Goal: Transaction & Acquisition: Purchase product/service

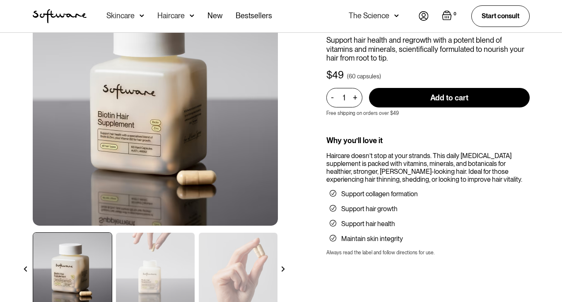
scroll to position [79, 0]
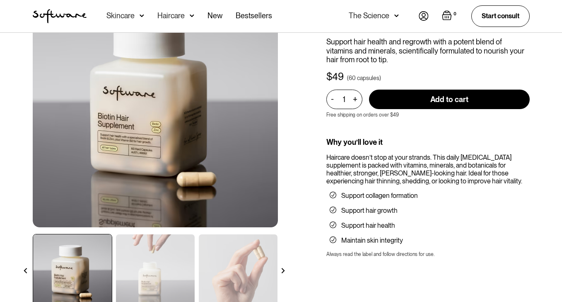
click at [283, 268] on img at bounding box center [282, 270] width 5 height 5
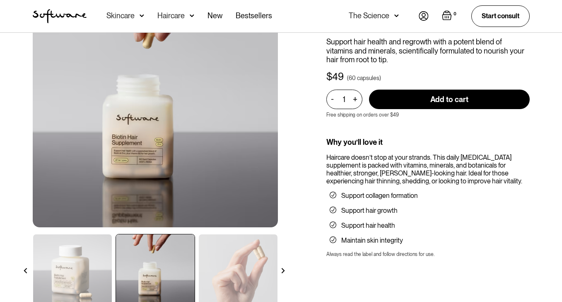
click at [283, 268] on img at bounding box center [282, 270] width 5 height 5
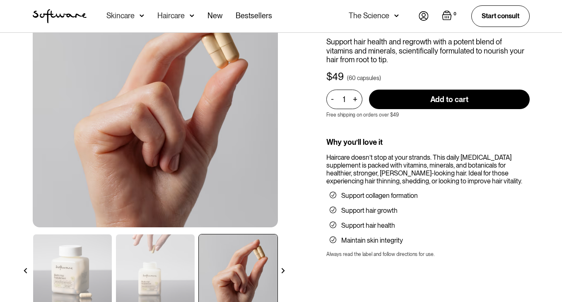
click at [283, 268] on img at bounding box center [282, 270] width 5 height 5
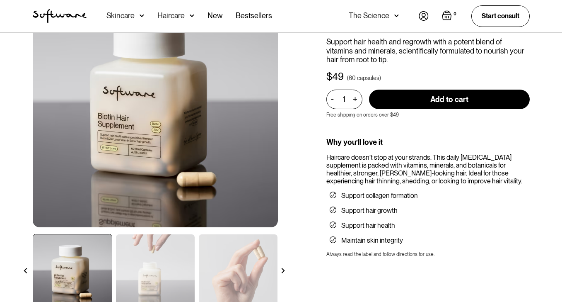
click at [283, 268] on img at bounding box center [282, 270] width 5 height 5
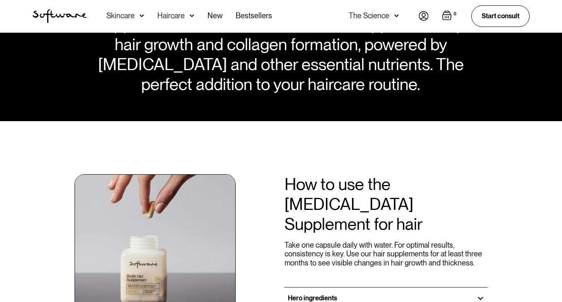
scroll to position [624, 0]
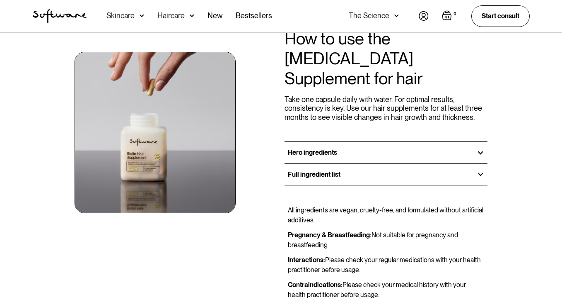
click at [326, 164] on div "Full ingredient list" at bounding box center [386, 174] width 203 height 21
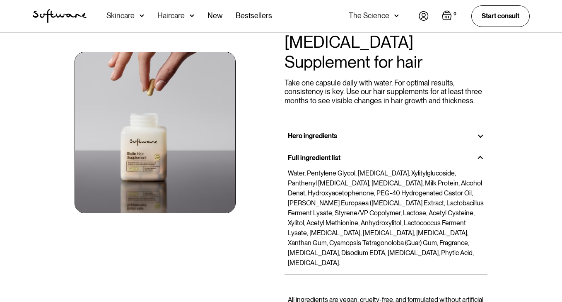
scroll to position [643, 0]
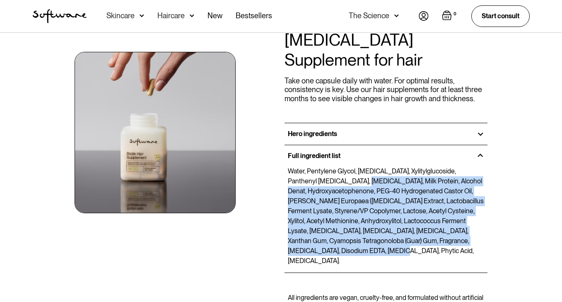
drag, startPoint x: 326, startPoint y: 162, endPoint x: 302, endPoint y: 227, distance: 69.5
click at [303, 227] on div "Water, Pentylene Glycol, [MEDICAL_DATA], Xylitylglucoside, Panthenyl [MEDICAL_D…" at bounding box center [386, 219] width 203 height 106
